Goal: Information Seeking & Learning: Check status

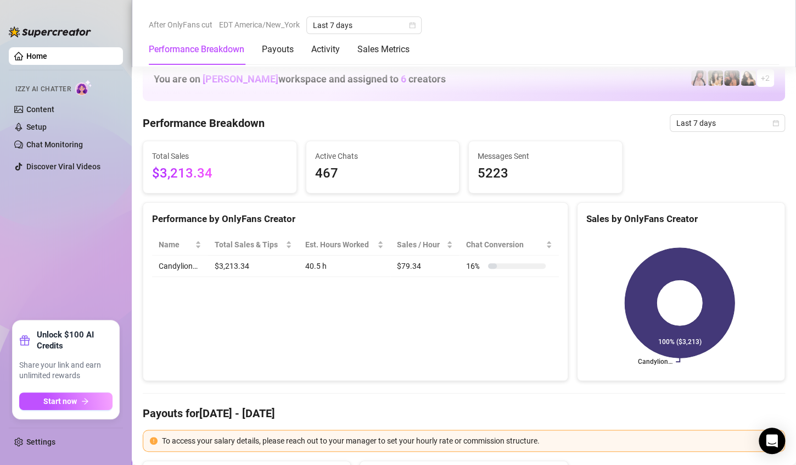
scroll to position [538, 0]
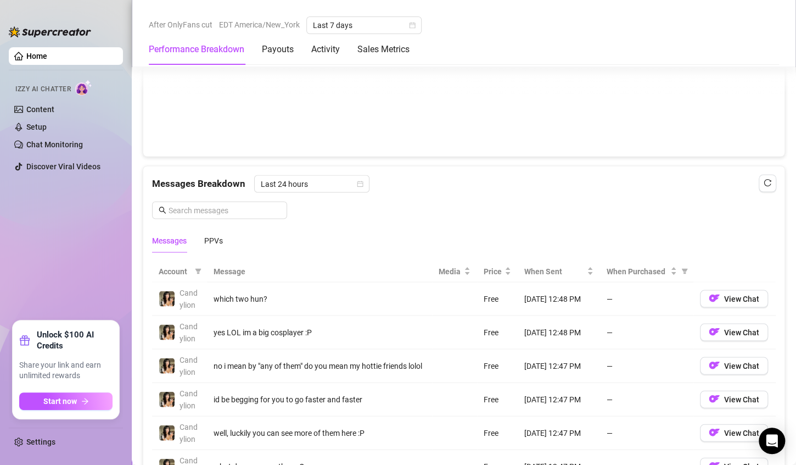
scroll to position [1018, 0]
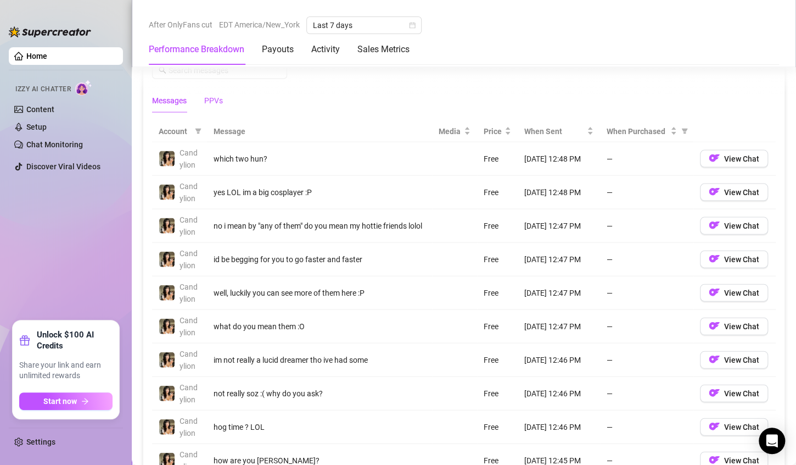
click at [210, 99] on div "PPVs" at bounding box center [213, 100] width 19 height 12
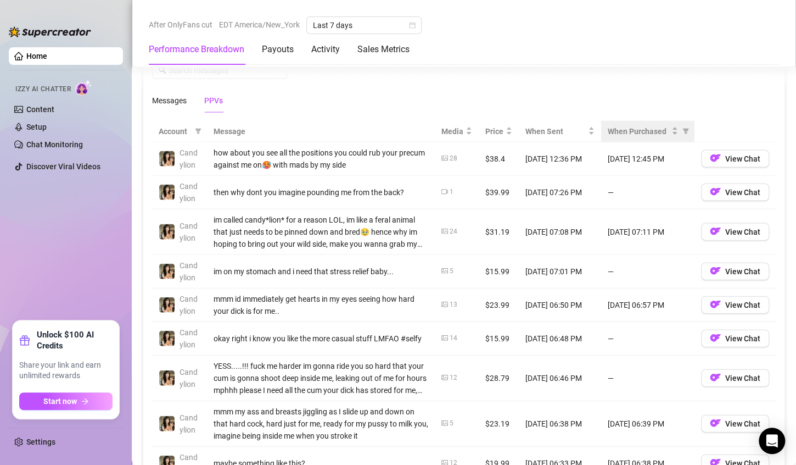
click at [614, 121] on th "When Purchased" at bounding box center [647, 131] width 93 height 21
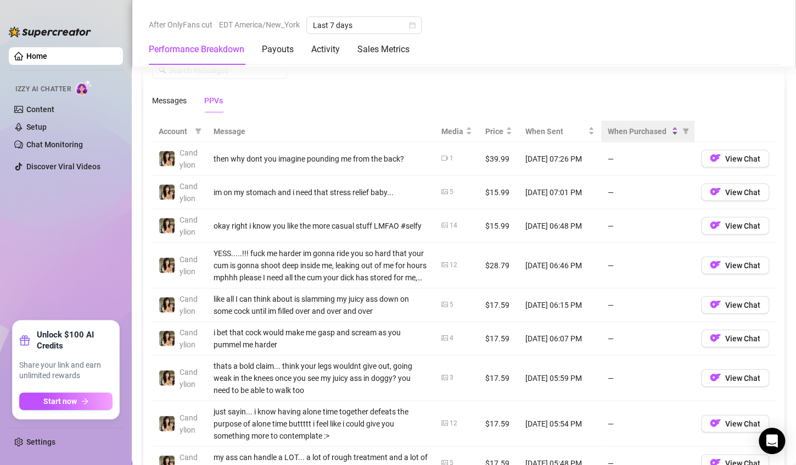
click at [617, 125] on span "When Purchased" at bounding box center [638, 131] width 61 height 12
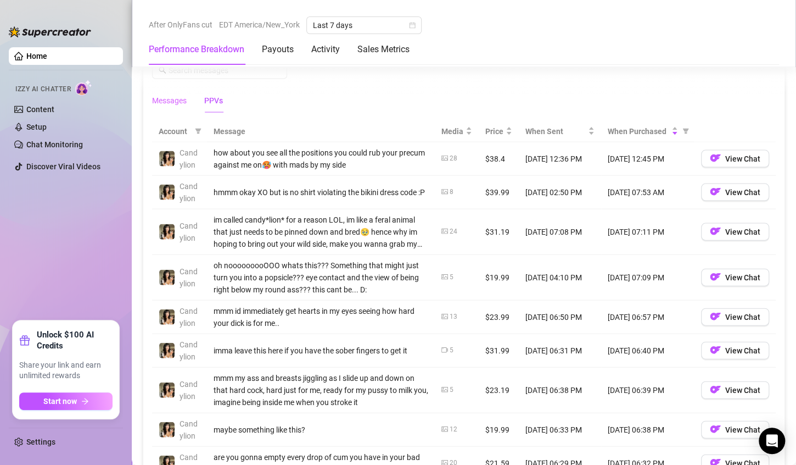
click at [161, 104] on div "Messages" at bounding box center [169, 100] width 35 height 25
click at [152, 102] on div "Messages Breakdown Last 24 hours Messages PPVs" at bounding box center [463, 69] width 641 height 86
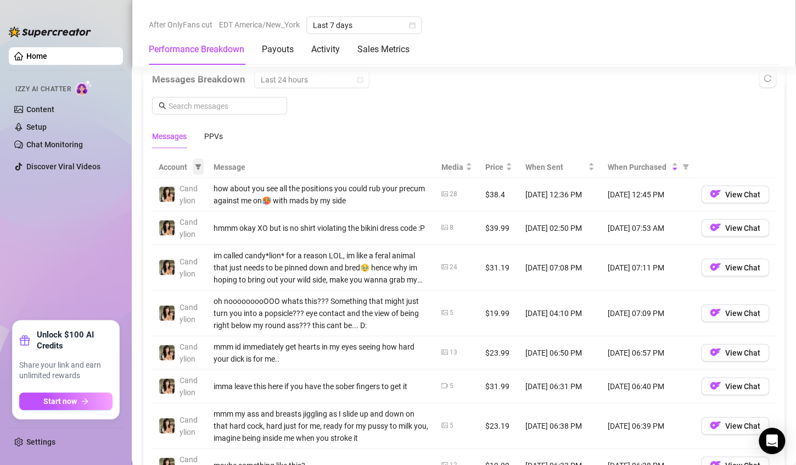
scroll to position [982, 0]
click at [176, 138] on div "Messages" at bounding box center [169, 137] width 35 height 12
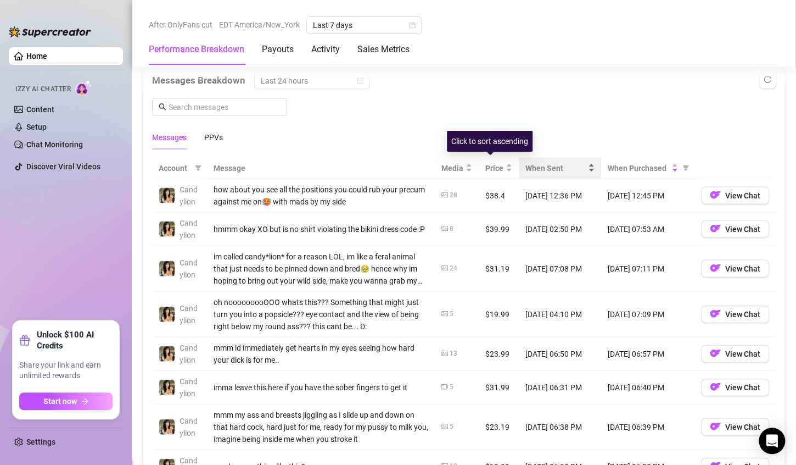
click at [554, 171] on div "When Sent" at bounding box center [559, 167] width 69 height 12
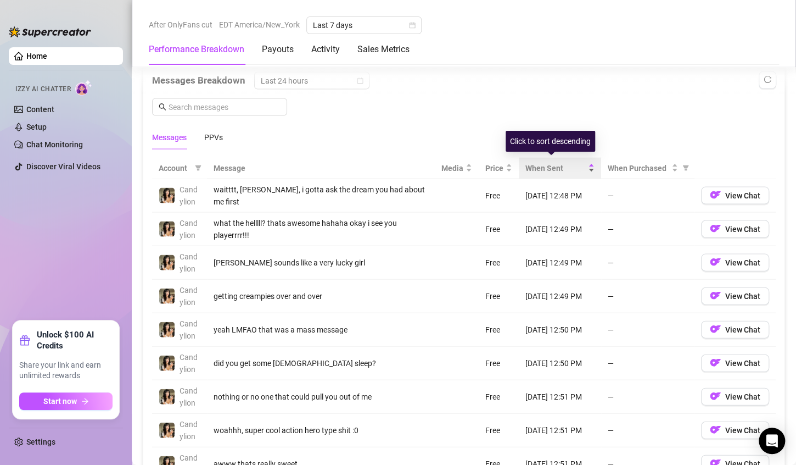
click at [554, 171] on div "When Sent" at bounding box center [559, 167] width 69 height 12
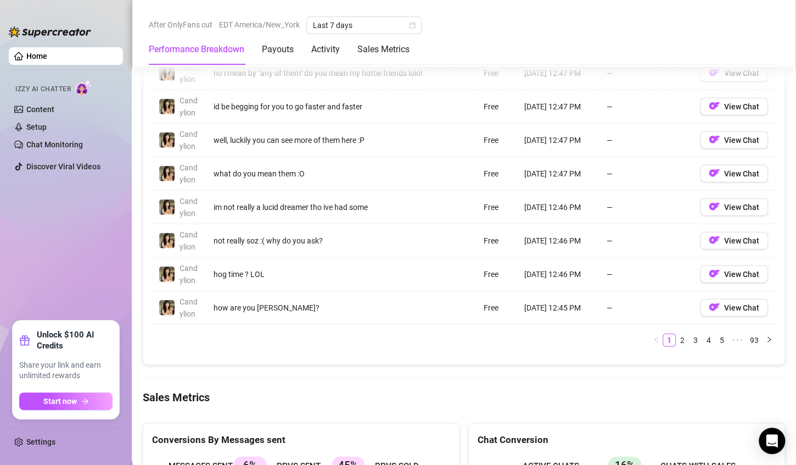
scroll to position [1171, 0]
click at [703, 334] on link "4" at bounding box center [709, 340] width 12 height 12
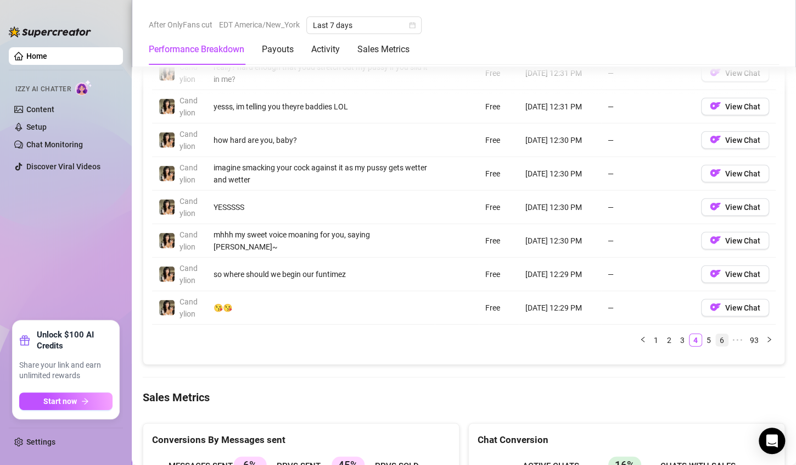
click at [716, 338] on link "6" at bounding box center [722, 340] width 12 height 12
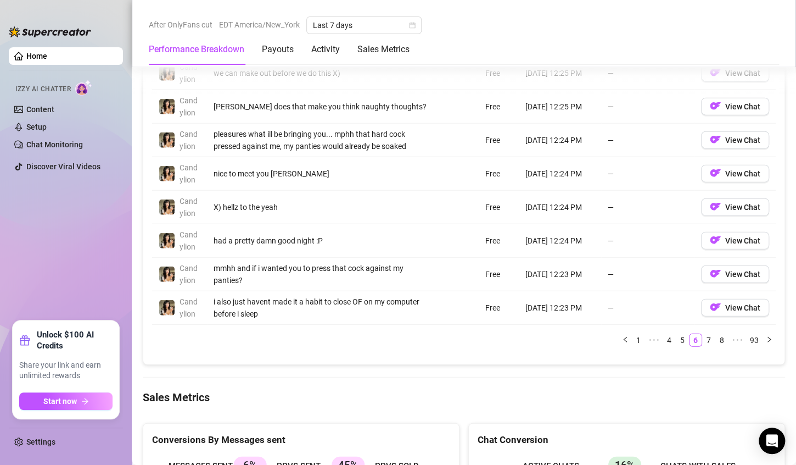
drag, startPoint x: 694, startPoint y: 334, endPoint x: 634, endPoint y: 274, distance: 84.6
click at [634, 274] on div "Account Message Media Price When Sent When Purchased Candylion mhmmm fuck, imag…" at bounding box center [464, 157] width 624 height 378
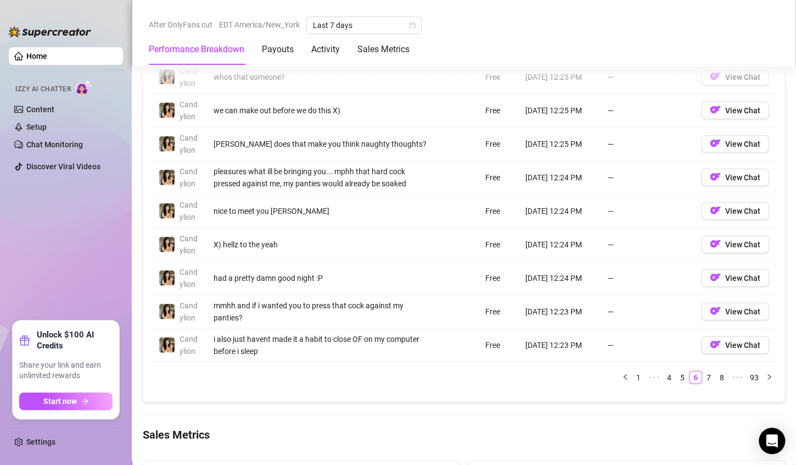
scroll to position [1129, 0]
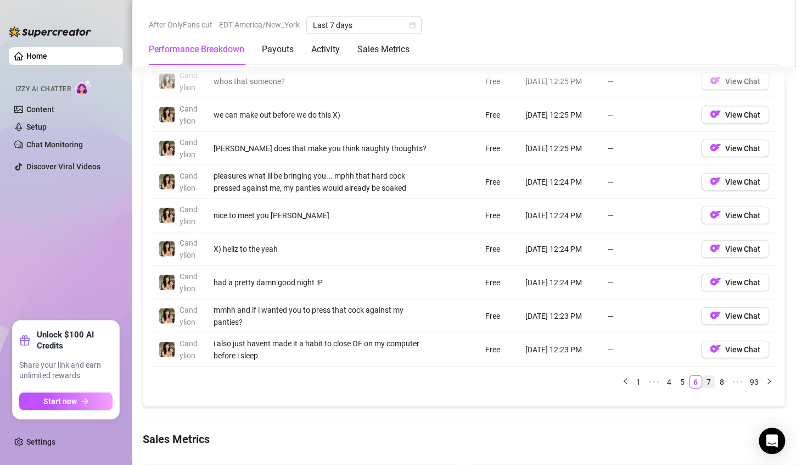
click at [703, 376] on link "7" at bounding box center [709, 382] width 12 height 12
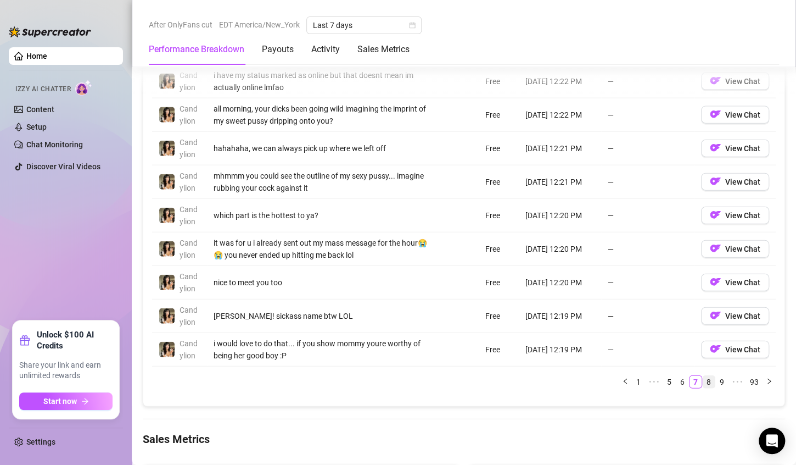
click at [703, 376] on link "8" at bounding box center [709, 382] width 12 height 12
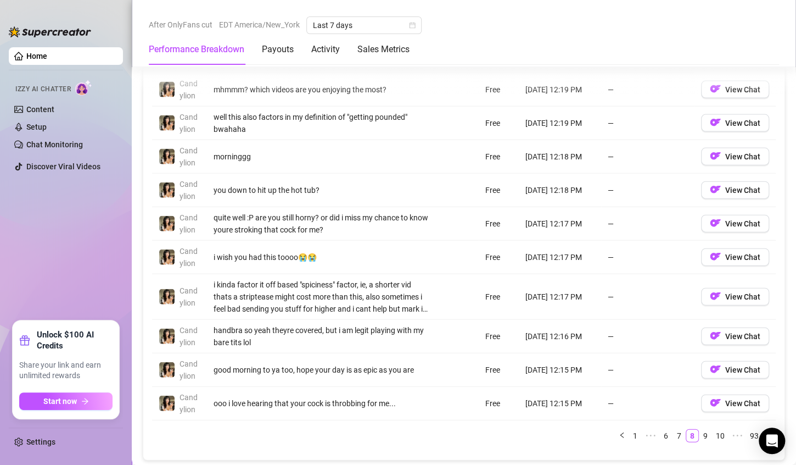
scroll to position [1087, 0]
click at [700, 435] on link "9" at bounding box center [706, 435] width 12 height 12
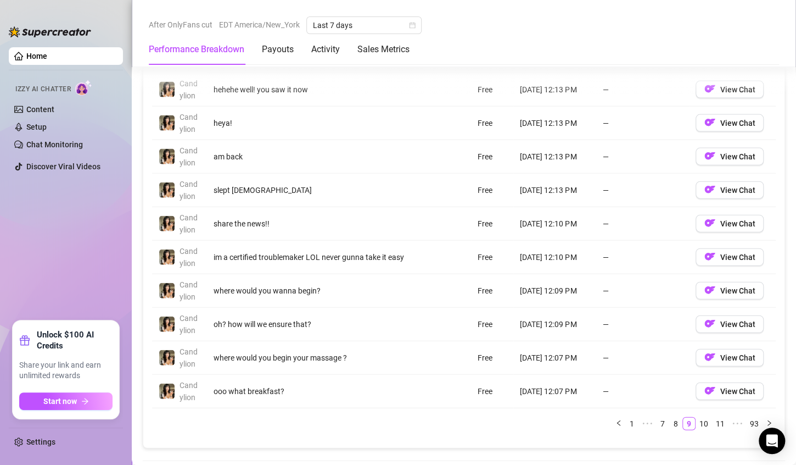
scroll to position [1111, 0]
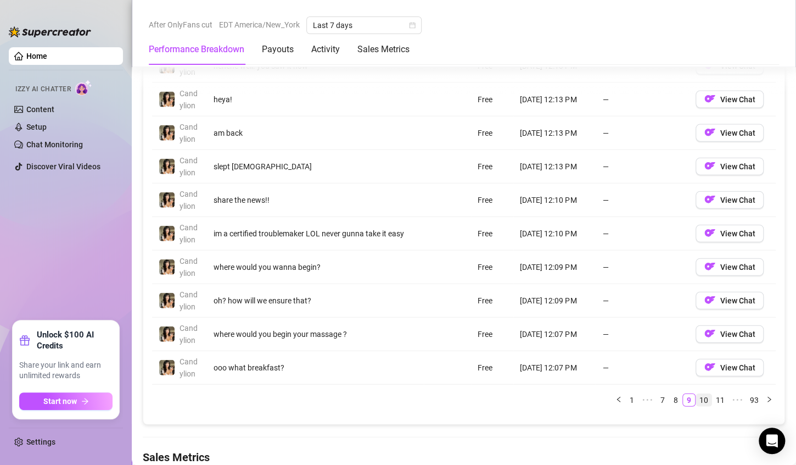
click at [696, 398] on link "10" at bounding box center [703, 400] width 15 height 12
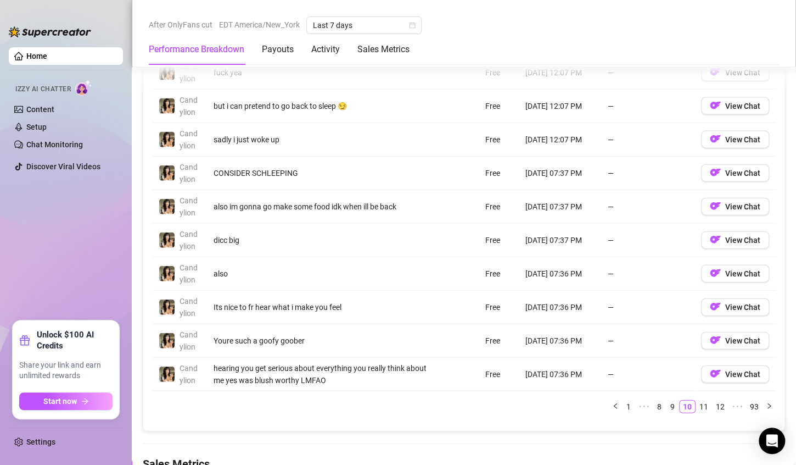
scroll to position [1105, 0]
click at [612, 402] on icon "left" at bounding box center [615, 405] width 7 height 7
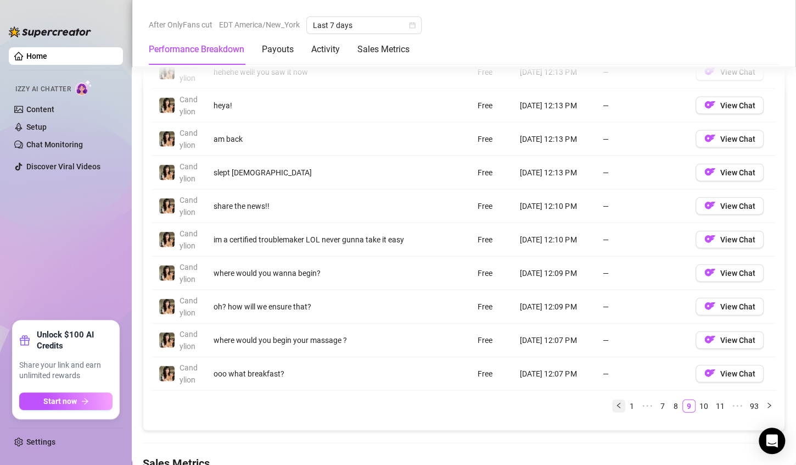
click at [612, 401] on button "button" at bounding box center [618, 405] width 13 height 13
click at [606, 401] on div "Account Message Media Price When Sent When Purchased Candylion hehehe well! you…" at bounding box center [464, 223] width 624 height 378
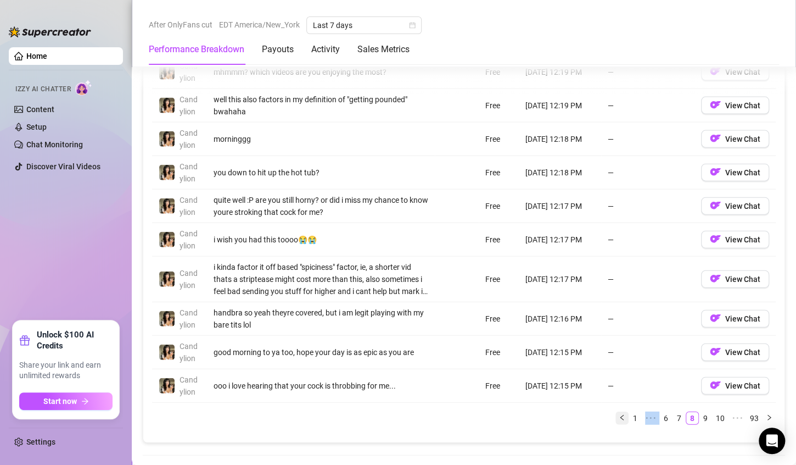
click at [606, 401] on div "Account Message Media Price When Sent When Purchased Candylion mhmmm? which vid…" at bounding box center [464, 229] width 624 height 390
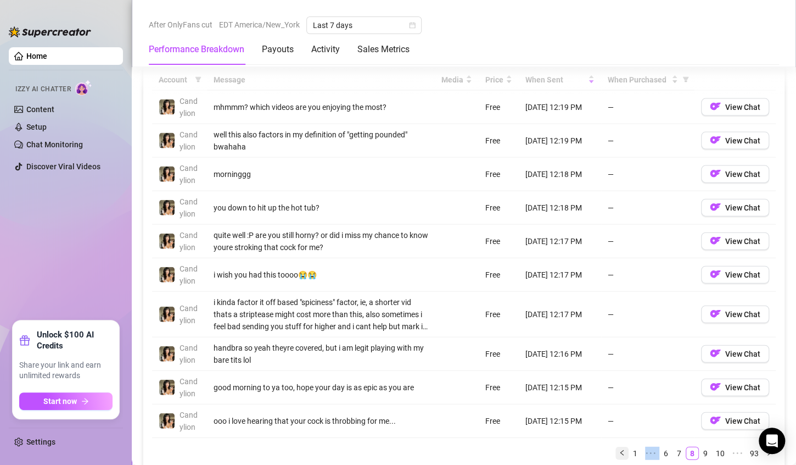
scroll to position [1070, 0]
click at [616, 448] on button "button" at bounding box center [622, 452] width 13 height 13
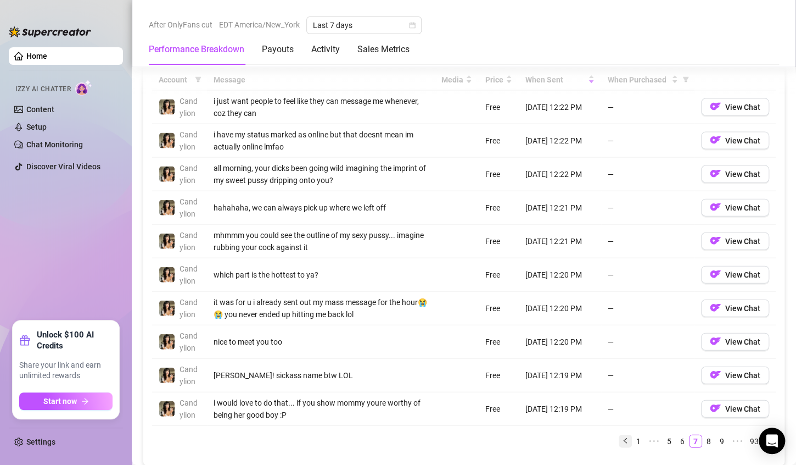
click at [609, 448] on div "Account Message Media Price When Sent When Purchased Candylion i just want peop…" at bounding box center [464, 262] width 624 height 387
click at [613, 443] on div "Account Message Media Price When Sent When Purchased Candylion i just want peop…" at bounding box center [464, 262] width 624 height 387
click at [623, 438] on icon "left" at bounding box center [624, 440] width 3 height 5
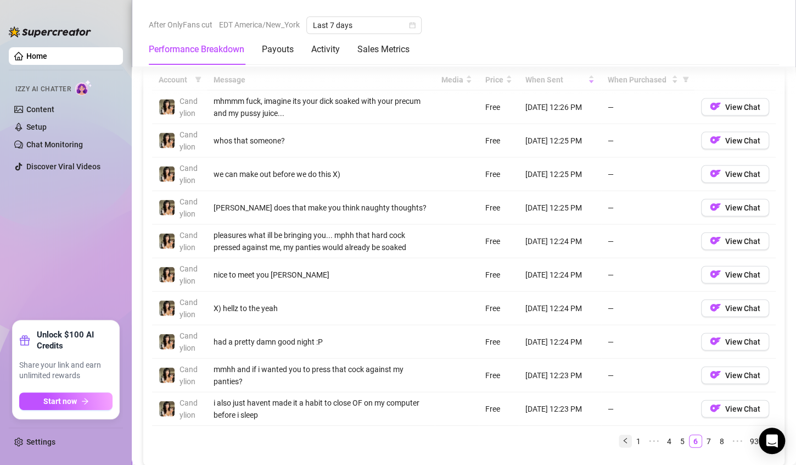
click at [623, 438] on icon "left" at bounding box center [624, 440] width 3 height 5
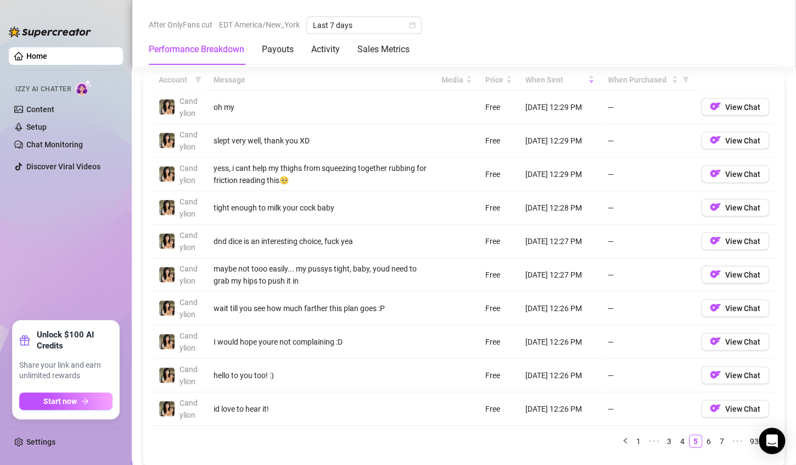
scroll to position [1125, 0]
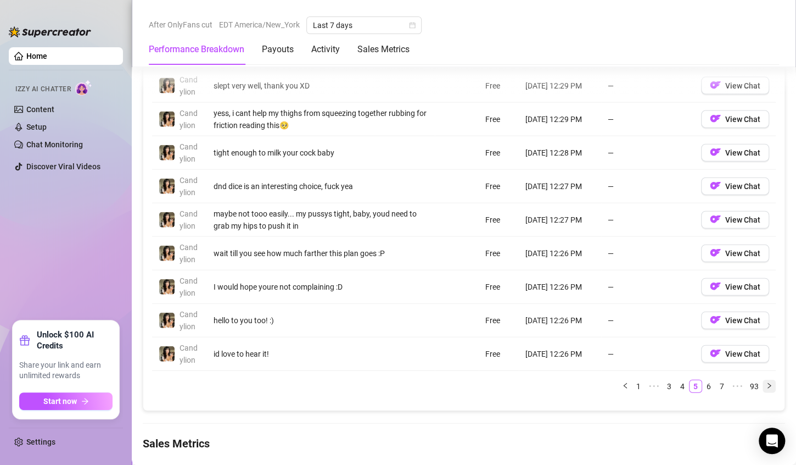
click at [764, 380] on button "button" at bounding box center [769, 385] width 13 height 13
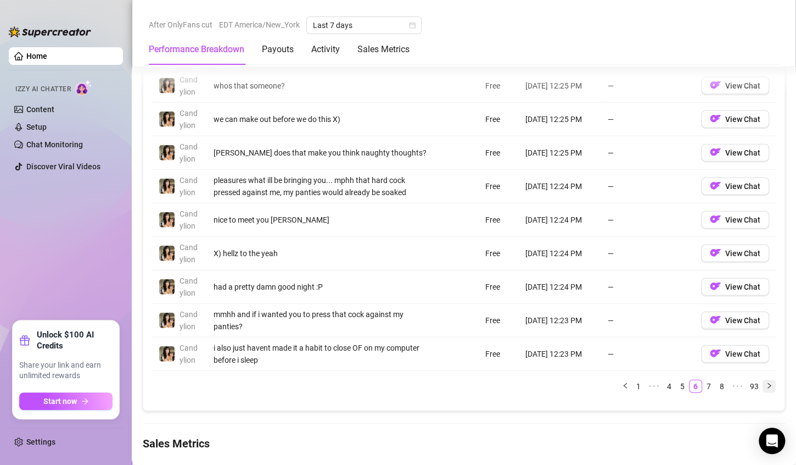
click at [764, 380] on button "button" at bounding box center [769, 385] width 13 height 13
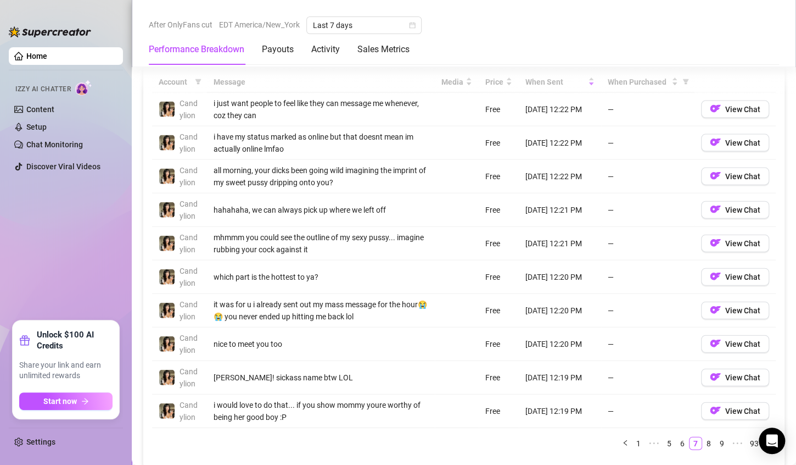
scroll to position [1089, 0]
